Goal: Information Seeking & Learning: Learn about a topic

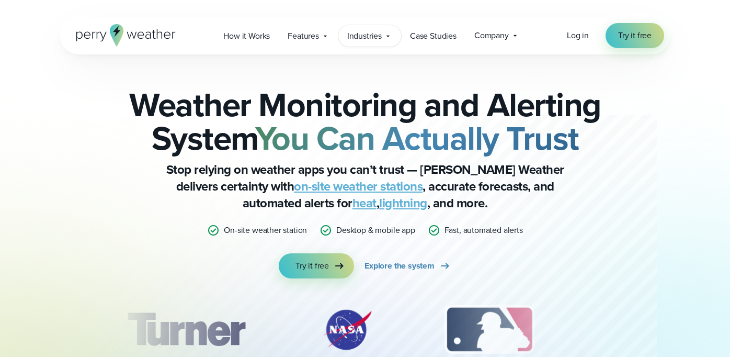
click at [380, 39] on span "Industries" at bounding box center [364, 36] width 35 height 13
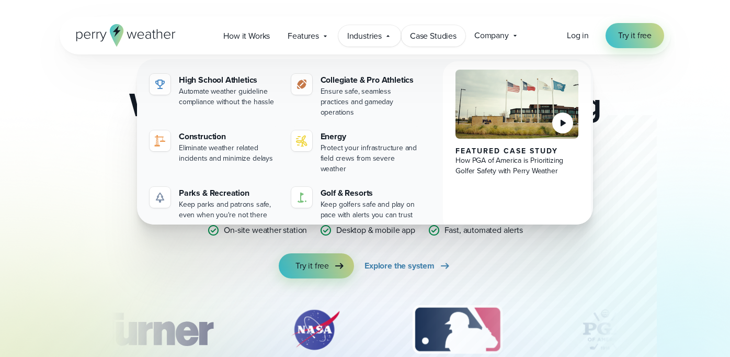
click at [440, 41] on span "Case Studies" at bounding box center [433, 36] width 47 height 13
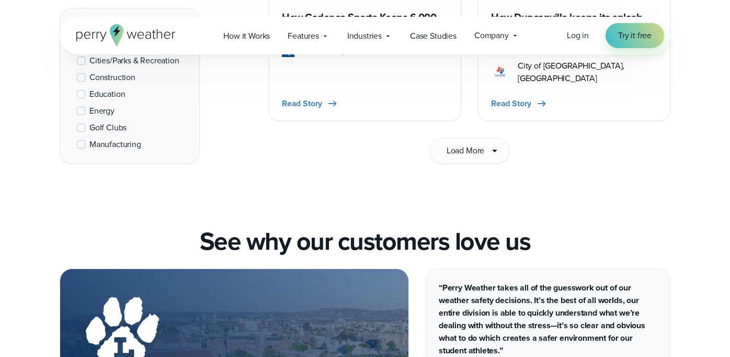
scroll to position [1878, 0]
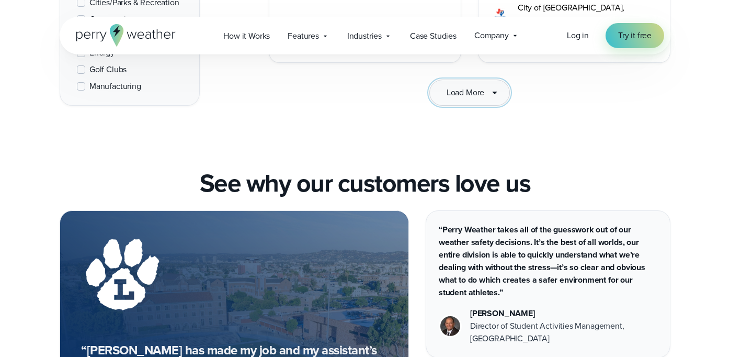
click at [467, 86] on span "Load More" at bounding box center [466, 92] width 38 height 13
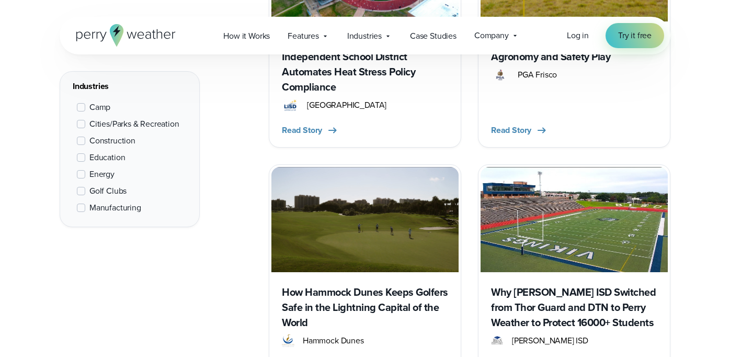
scroll to position [3040, 0]
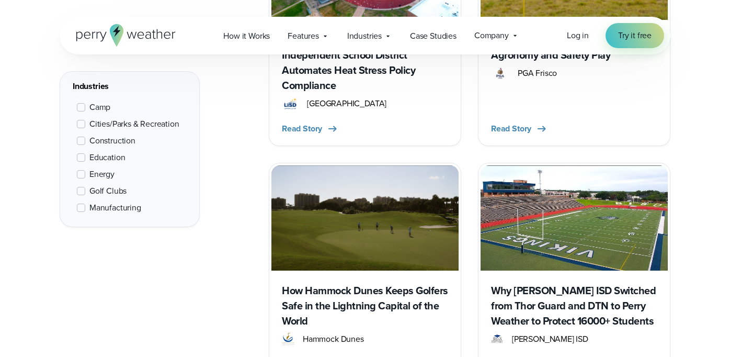
click at [526, 179] on img at bounding box center [574, 217] width 187 height 105
